Goal: Task Accomplishment & Management: Manage account settings

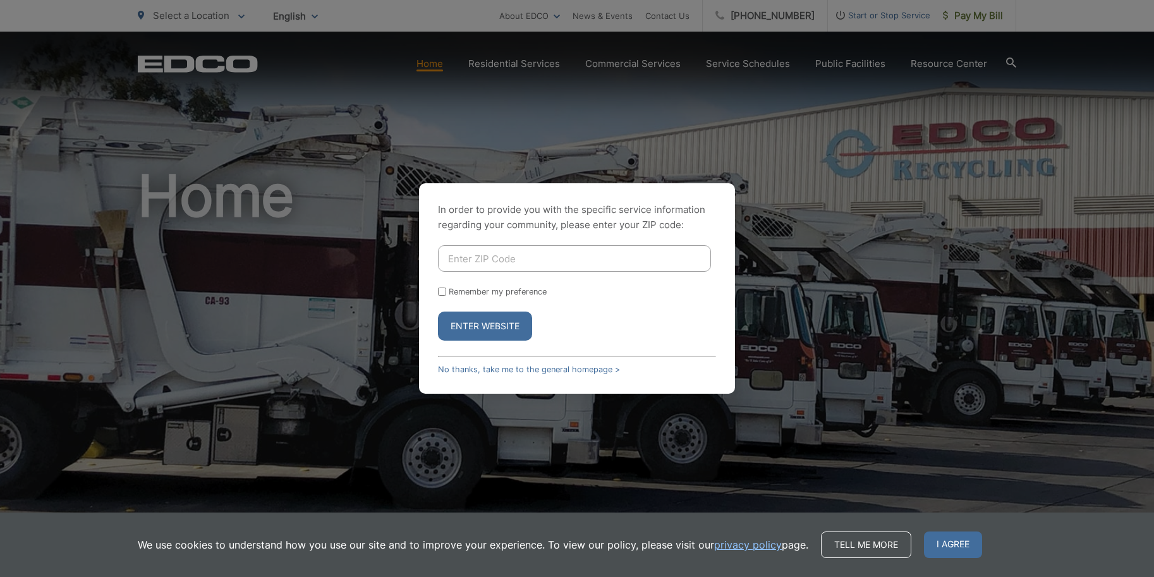
click at [509, 253] on input "Enter ZIP Code" at bounding box center [574, 258] width 273 height 27
type input "92028"
click at [440, 289] on input "Remember my preference" at bounding box center [442, 291] width 8 height 8
checkbox input "true"
click at [470, 320] on button "Enter Website" at bounding box center [485, 325] width 94 height 29
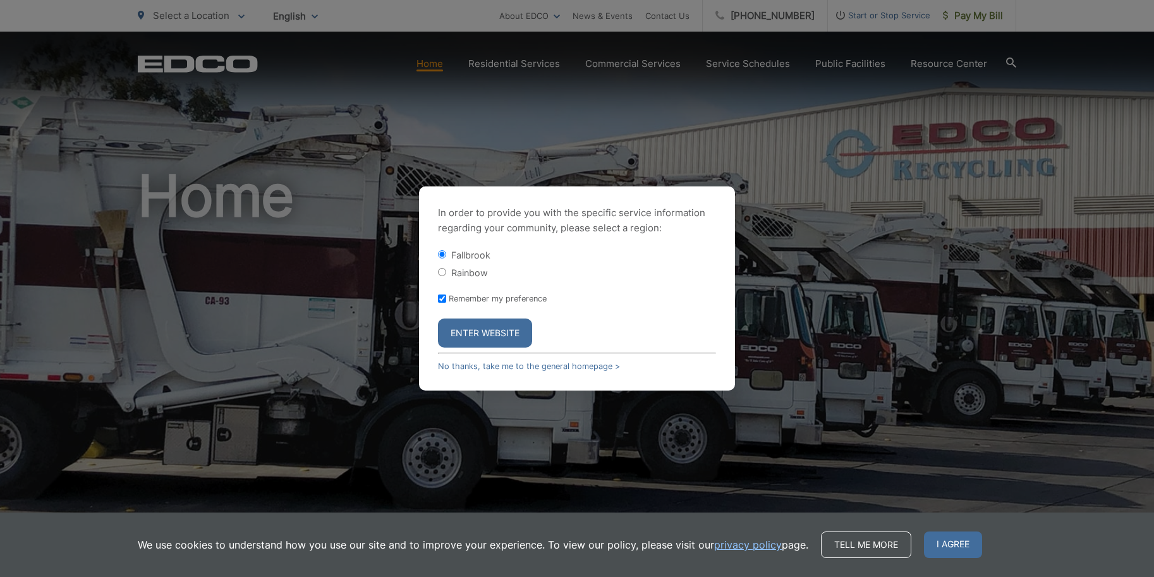
click at [479, 340] on button "Enter Website" at bounding box center [485, 332] width 94 height 29
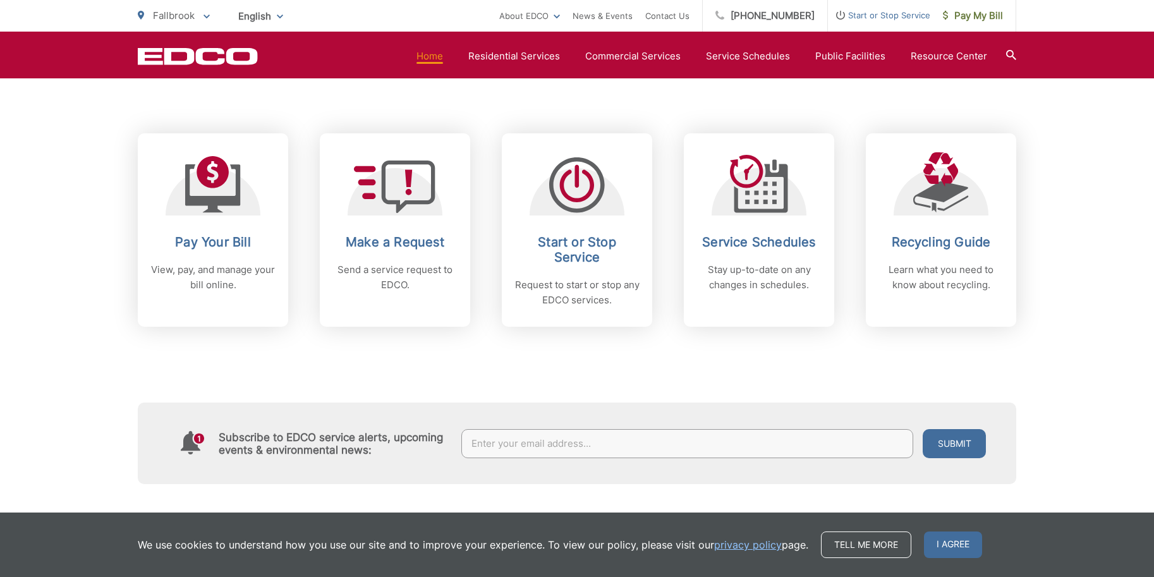
scroll to position [499, 0]
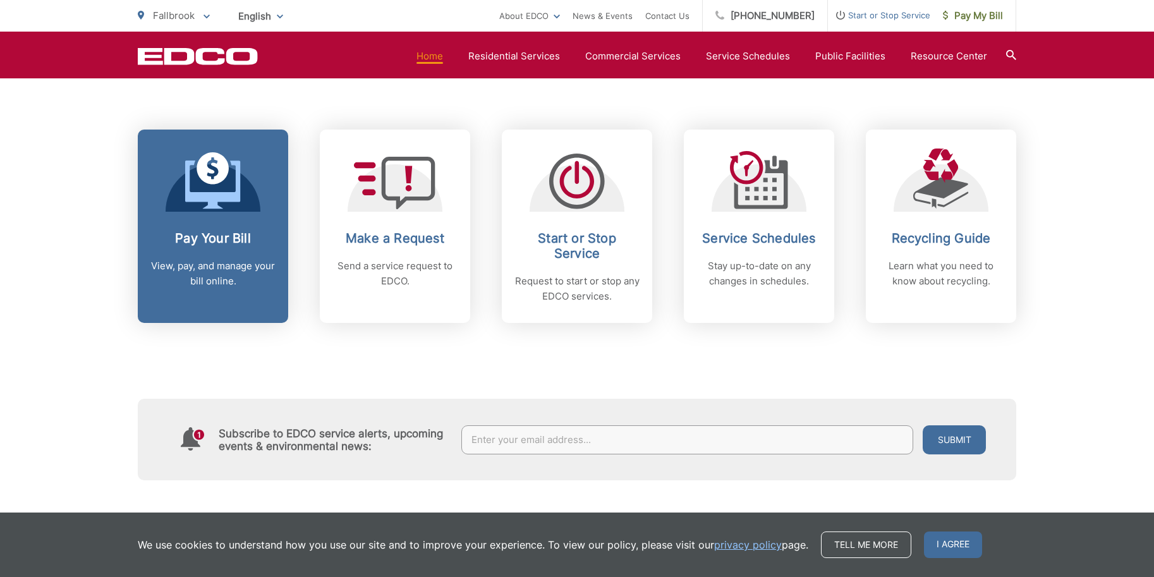
click at [212, 272] on p "View, pay, and manage your bill online." at bounding box center [212, 273] width 125 height 30
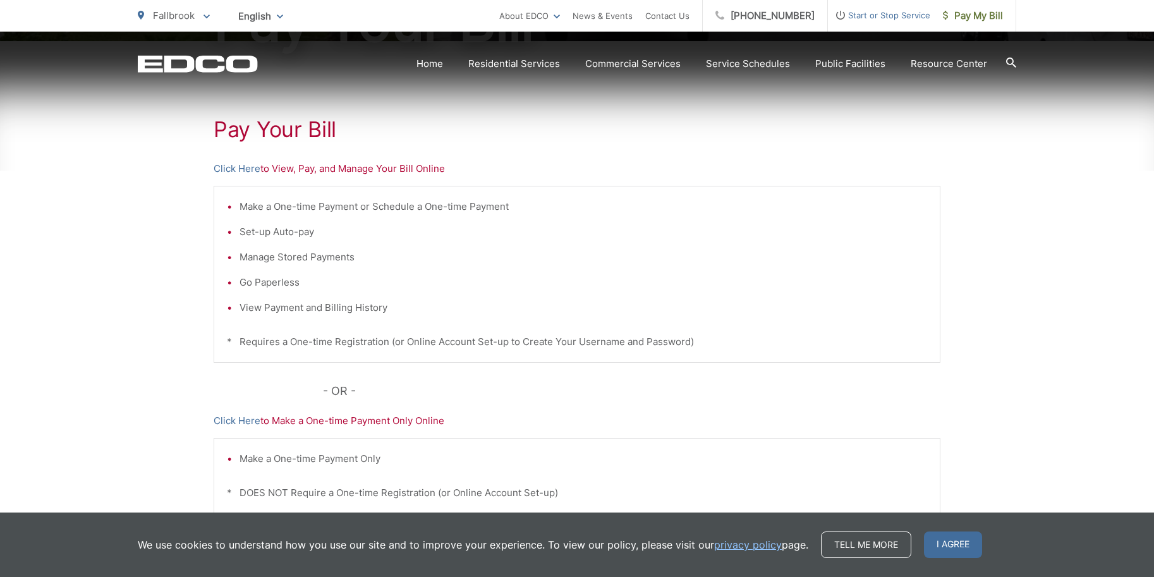
scroll to position [229, 0]
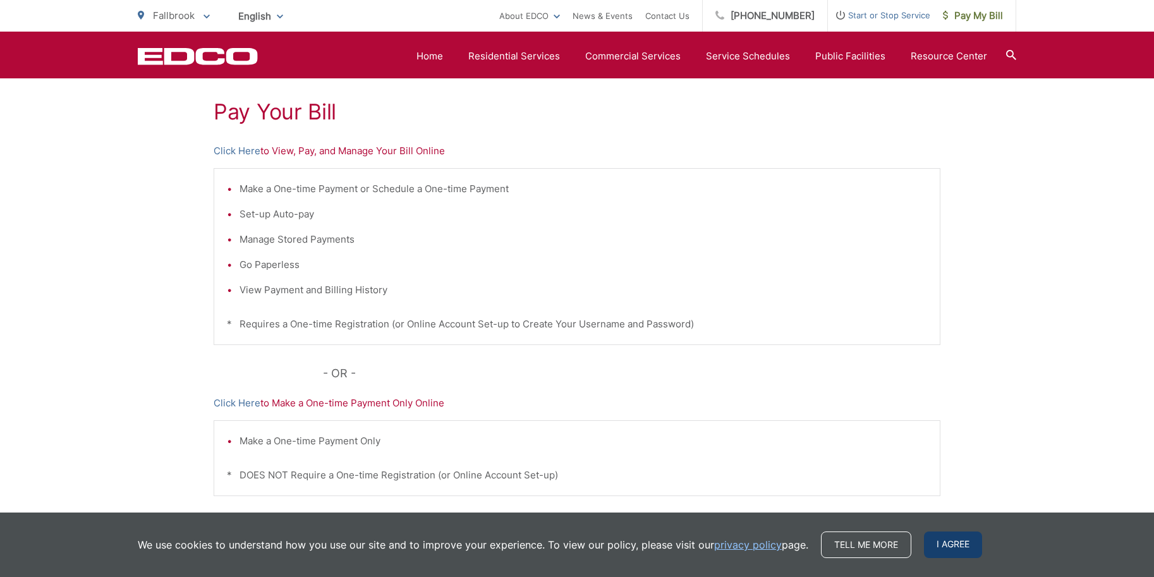
click at [964, 540] on span "I agree" at bounding box center [953, 544] width 58 height 27
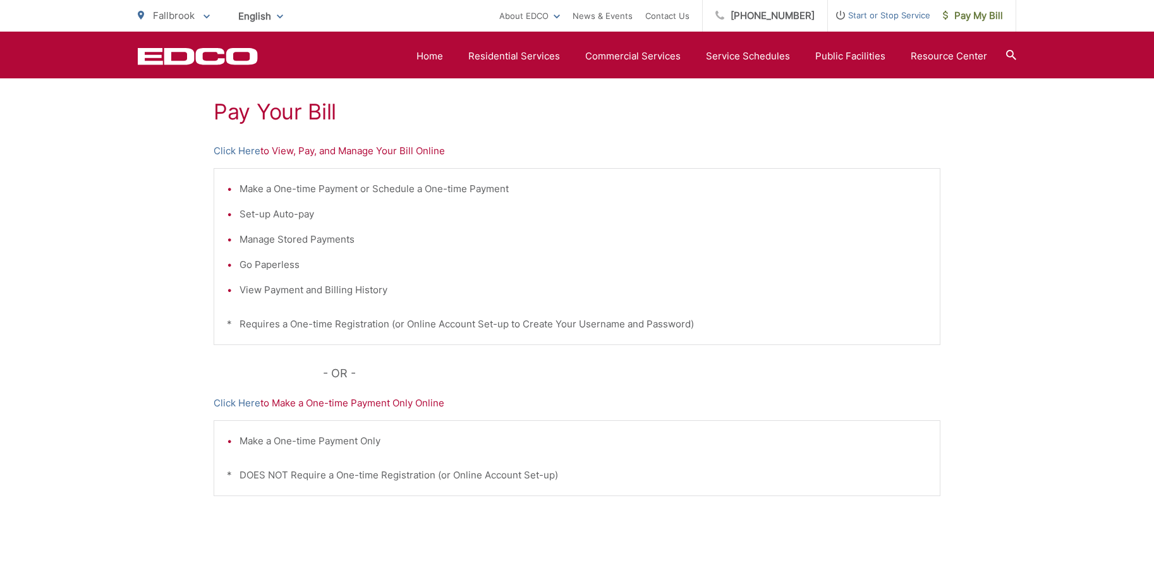
click at [344, 151] on p "Click Here to View, Pay, and Manage Your Bill Online" at bounding box center [577, 150] width 726 height 15
click at [285, 116] on h1 "Pay Your Bill" at bounding box center [577, 111] width 726 height 25
click at [287, 110] on h1 "Pay Your Bill" at bounding box center [577, 111] width 726 height 25
click at [301, 159] on div "Pay Your Bill Click Here to View, Pay, and Manage Your Bill Online Make a One-t…" at bounding box center [577, 306] width 726 height 567
click at [278, 159] on div "Pay Your Bill Click Here to View, Pay, and Manage Your Bill Online Make a One-t…" at bounding box center [577, 306] width 726 height 567
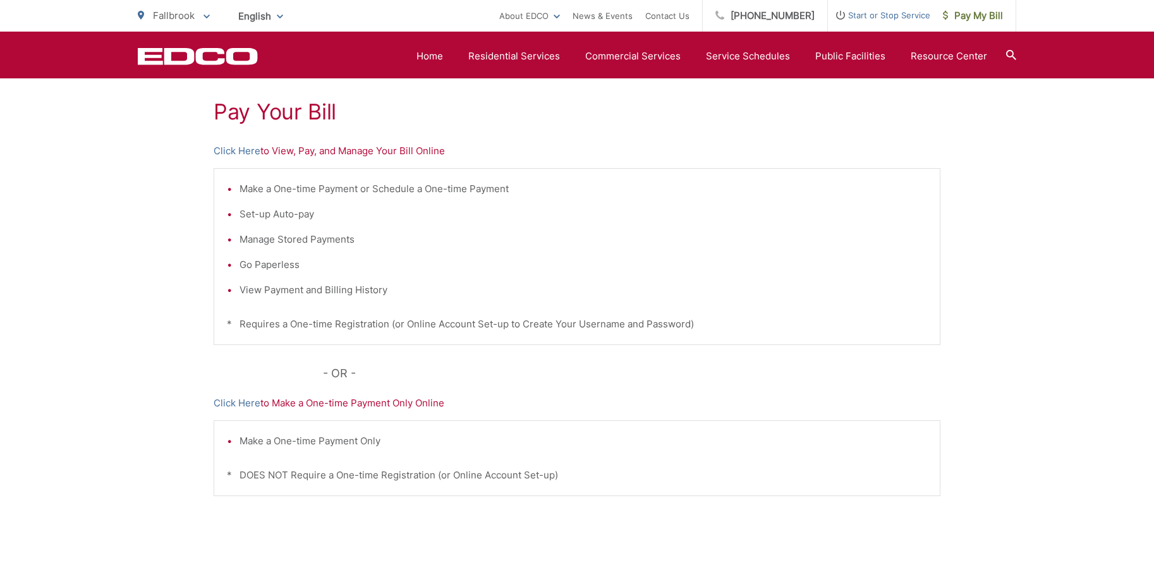
click at [290, 148] on p "Click Here to View, Pay, and Manage Your Bill Online" at bounding box center [577, 150] width 726 height 15
click at [239, 211] on li "Set-up Auto-pay" at bounding box center [582, 214] width 687 height 15
drag, startPoint x: 258, startPoint y: 293, endPoint x: 318, endPoint y: 278, distance: 61.3
click at [262, 293] on li "View Payment and Billing History" at bounding box center [582, 289] width 687 height 15
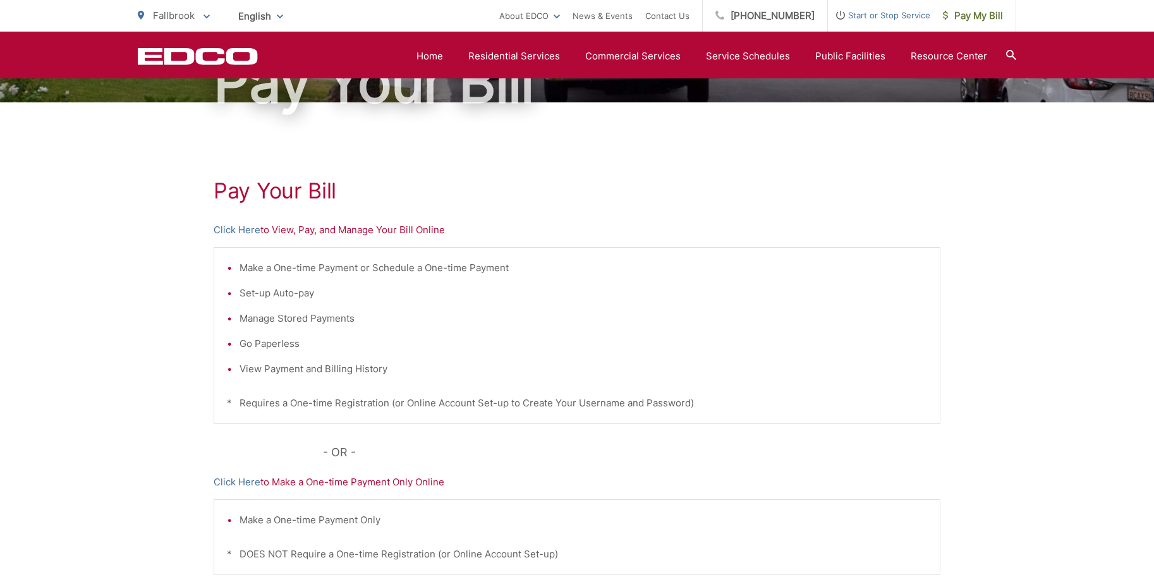
scroll to position [0, 0]
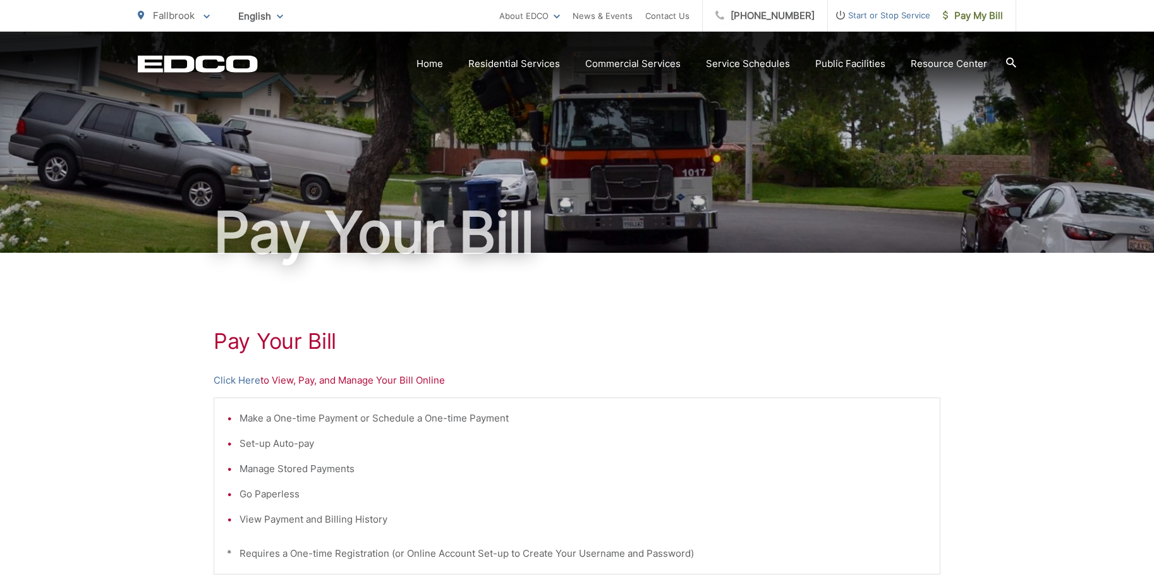
click at [286, 383] on p "Click Here to View, Pay, and Manage Your Bill Online" at bounding box center [577, 380] width 726 height 15
